Goal: Information Seeking & Learning: Learn about a topic

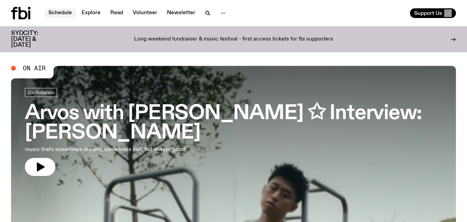
click at [64, 12] on link "Schedule" at bounding box center [60, 13] width 32 height 10
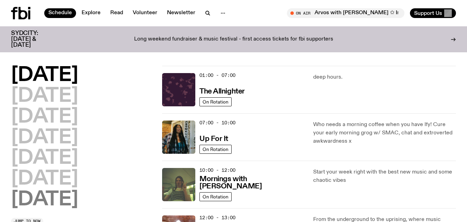
click at [61, 197] on h2 "[DATE]" at bounding box center [44, 199] width 67 height 19
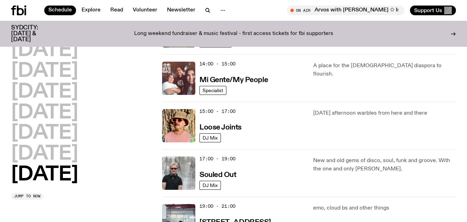
scroll to position [343, 0]
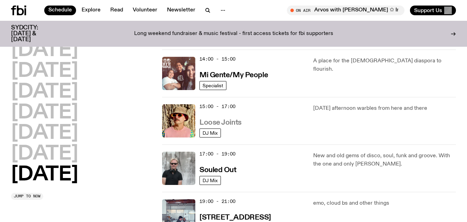
click at [235, 122] on h3 "Loose Joints" at bounding box center [221, 122] width 42 height 7
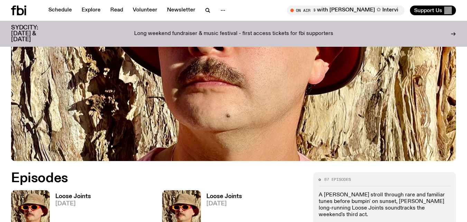
scroll to position [229, 0]
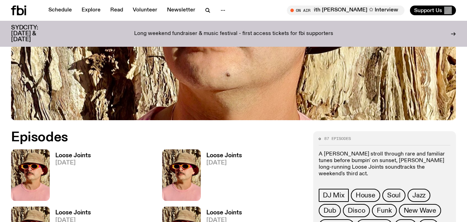
click at [73, 156] on h3 "Loose Joints" at bounding box center [73, 156] width 36 height 6
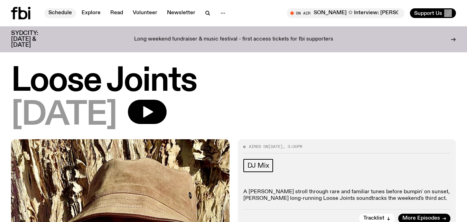
click at [60, 13] on link "Schedule" at bounding box center [60, 13] width 32 height 10
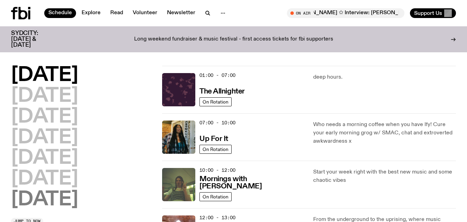
click at [53, 197] on h2 "[DATE]" at bounding box center [44, 199] width 67 height 19
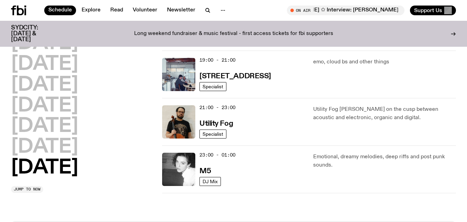
scroll to position [482, 0]
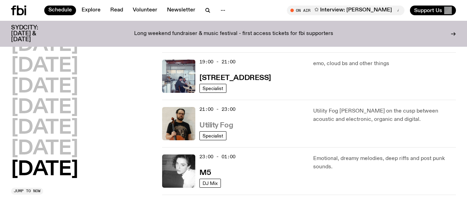
click at [228, 122] on h3 "Utility Fog" at bounding box center [217, 125] width 34 height 7
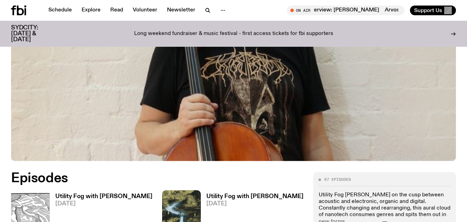
scroll to position [212, 0]
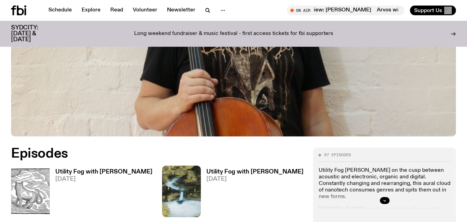
click at [119, 173] on h3 "Utility Fog with [PERSON_NAME]" at bounding box center [103, 172] width 97 height 6
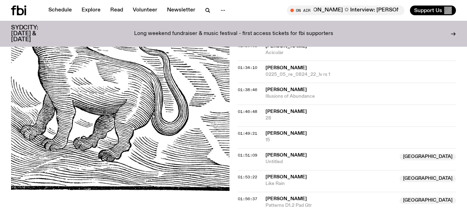
scroll to position [720, 0]
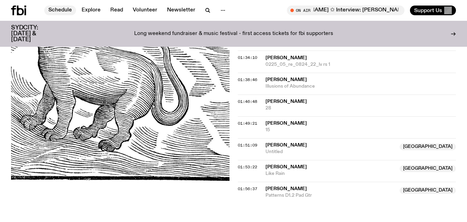
click at [58, 8] on link "Schedule" at bounding box center [60, 11] width 32 height 10
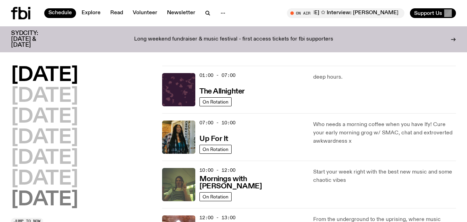
click at [54, 200] on h2 "[DATE]" at bounding box center [44, 199] width 67 height 19
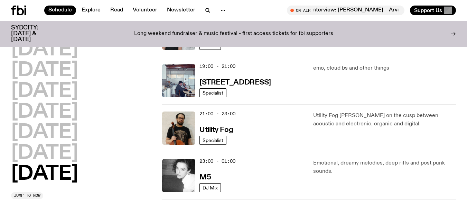
scroll to position [490, 0]
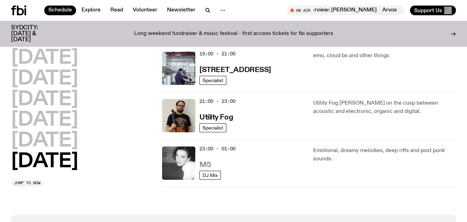
click at [208, 162] on h3 "M5" at bounding box center [205, 164] width 11 height 7
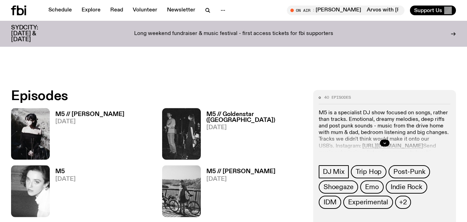
scroll to position [268, 0]
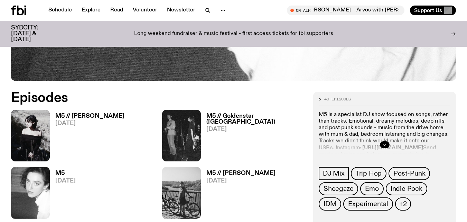
click at [64, 118] on h3 "M5 // [PERSON_NAME]" at bounding box center [89, 116] width 69 height 6
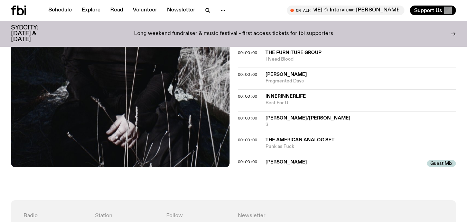
scroll to position [297, 0]
